Goal: Transaction & Acquisition: Download file/media

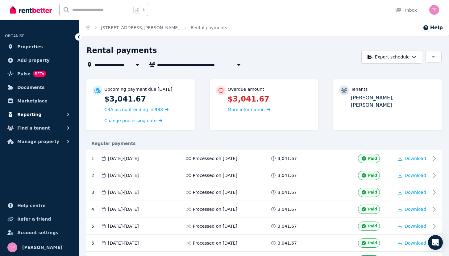
click at [66, 115] on icon "button" at bounding box center [68, 115] width 6 height 6
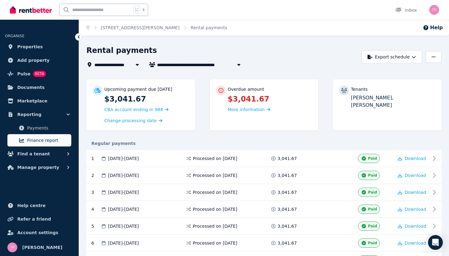
click at [33, 137] on span "Finance report" at bounding box center [48, 140] width 42 height 7
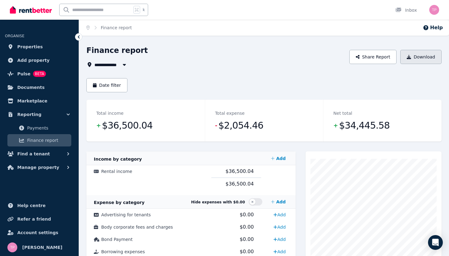
click at [416, 51] on button "Download" at bounding box center [420, 57] width 41 height 14
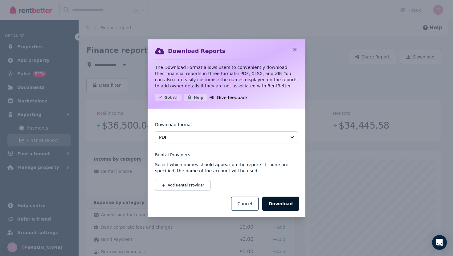
click at [275, 207] on button "Download" at bounding box center [280, 204] width 37 height 14
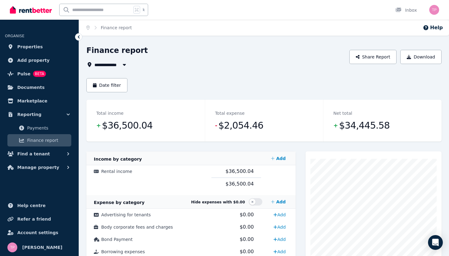
click at [235, 129] on span "$2,054.46" at bounding box center [240, 126] width 45 height 12
click at [232, 176] on td "$36,500.04" at bounding box center [236, 172] width 50 height 13
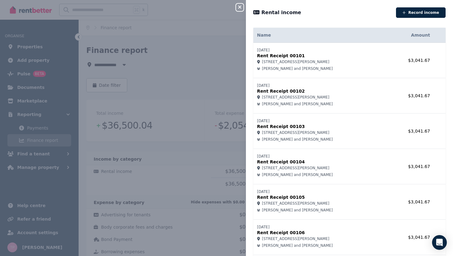
click at [238, 6] on icon "button" at bounding box center [239, 7] width 3 height 3
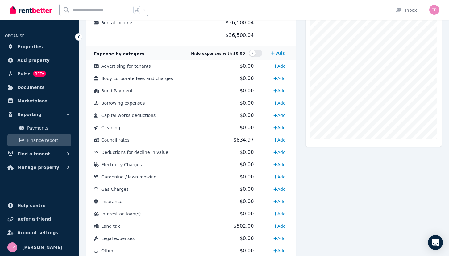
scroll to position [150, 0]
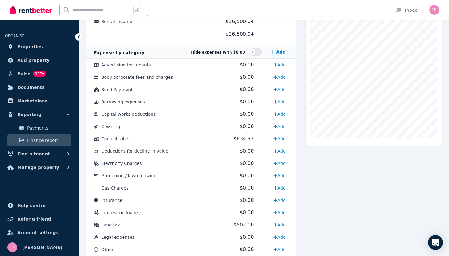
click at [257, 56] on div "Hide expenses with $0.00 Add" at bounding box center [239, 52] width 97 height 12
click at [257, 54] on button "button" at bounding box center [255, 51] width 14 height 7
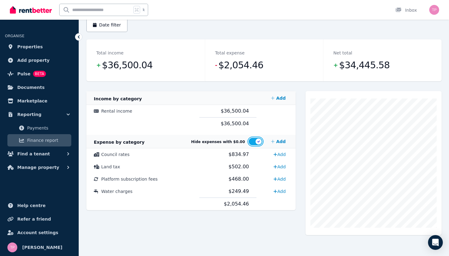
click at [256, 144] on button "button" at bounding box center [255, 141] width 14 height 7
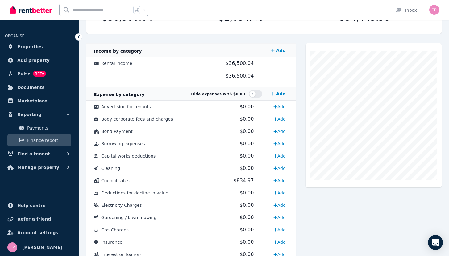
scroll to position [107, 0]
